Goal: Task Accomplishment & Management: Use online tool/utility

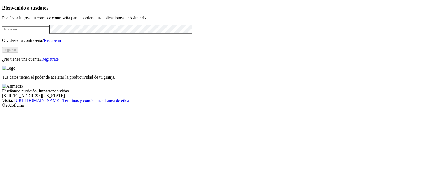
type input "[PERSON_NAME][EMAIL_ADDRESS][PERSON_NAME][DOMAIN_NAME]"
click at [18, 53] on button "Ingresa" at bounding box center [10, 50] width 16 height 6
